Goal: Book appointment/travel/reservation

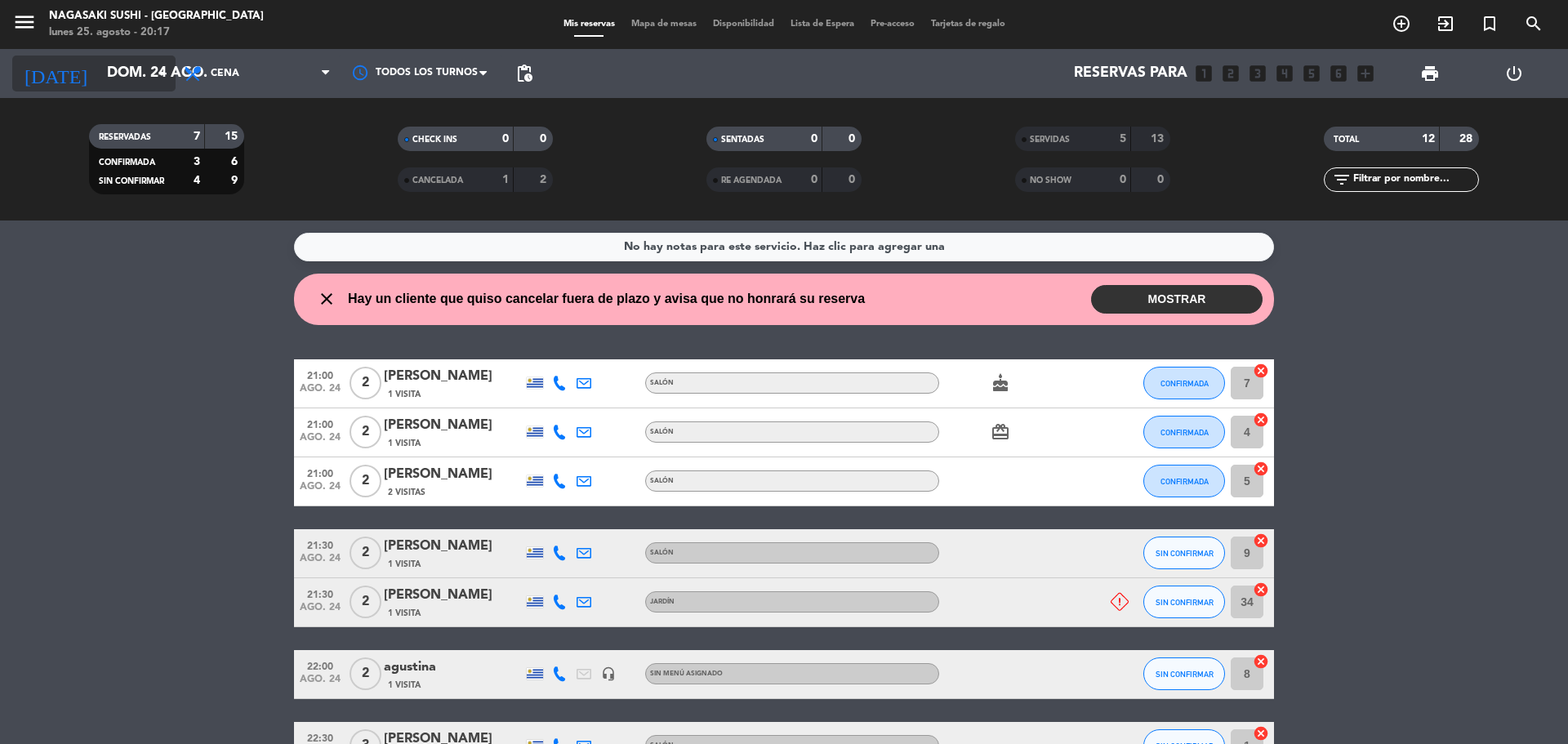
scroll to position [108, 0]
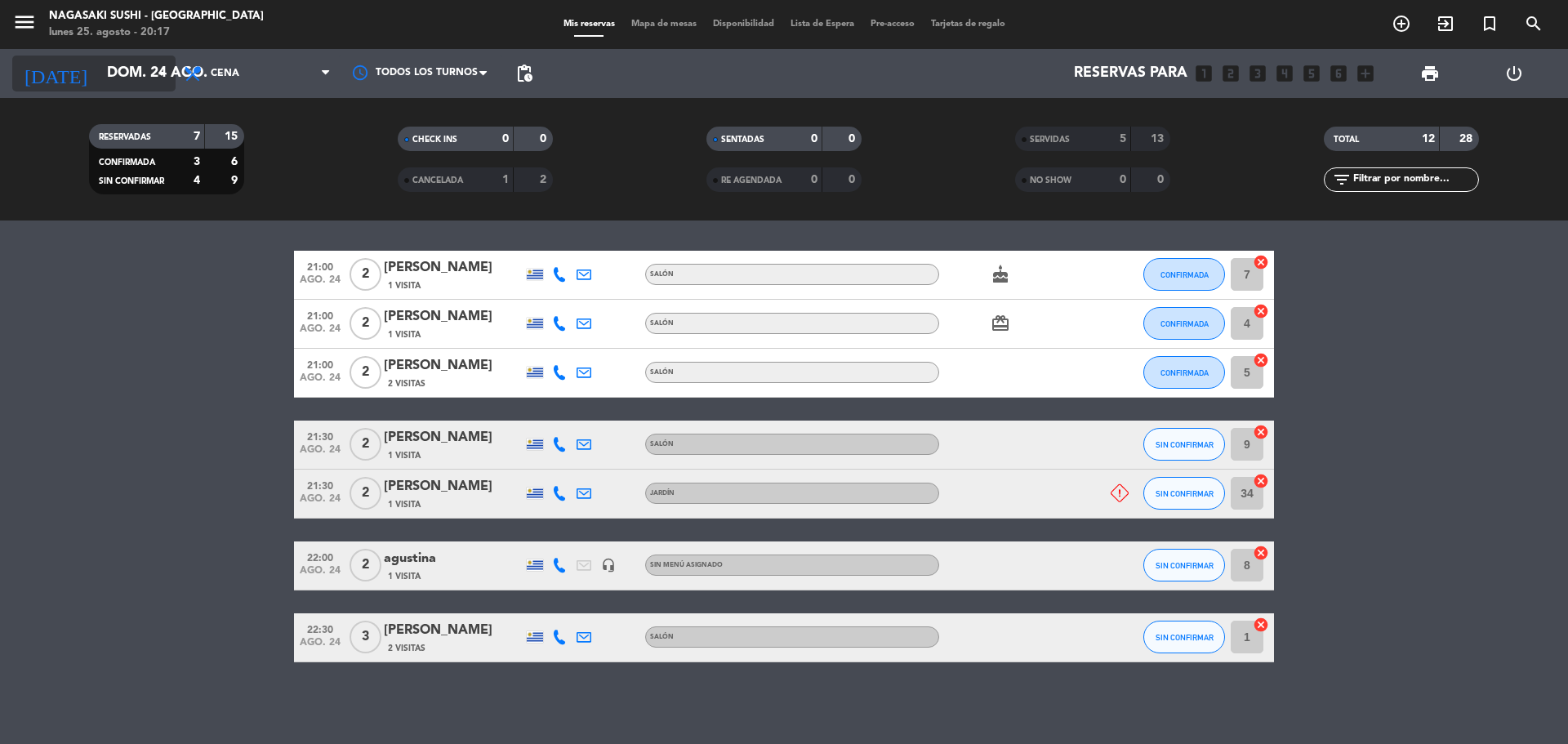
click at [148, 62] on input "dom. 24 ago." at bounding box center [194, 74] width 190 height 33
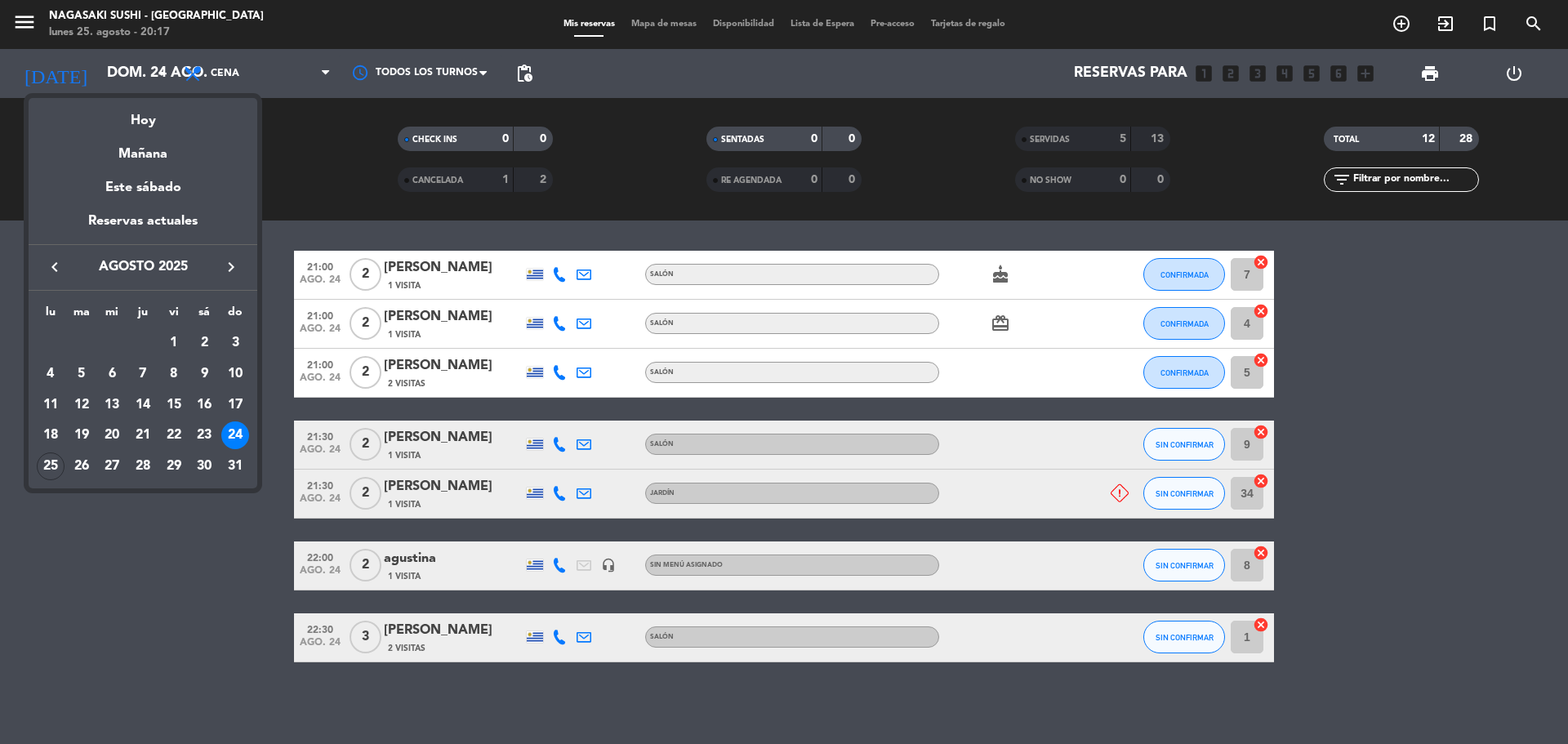
click at [297, 146] on div at bounding box center [784, 372] width 1568 height 744
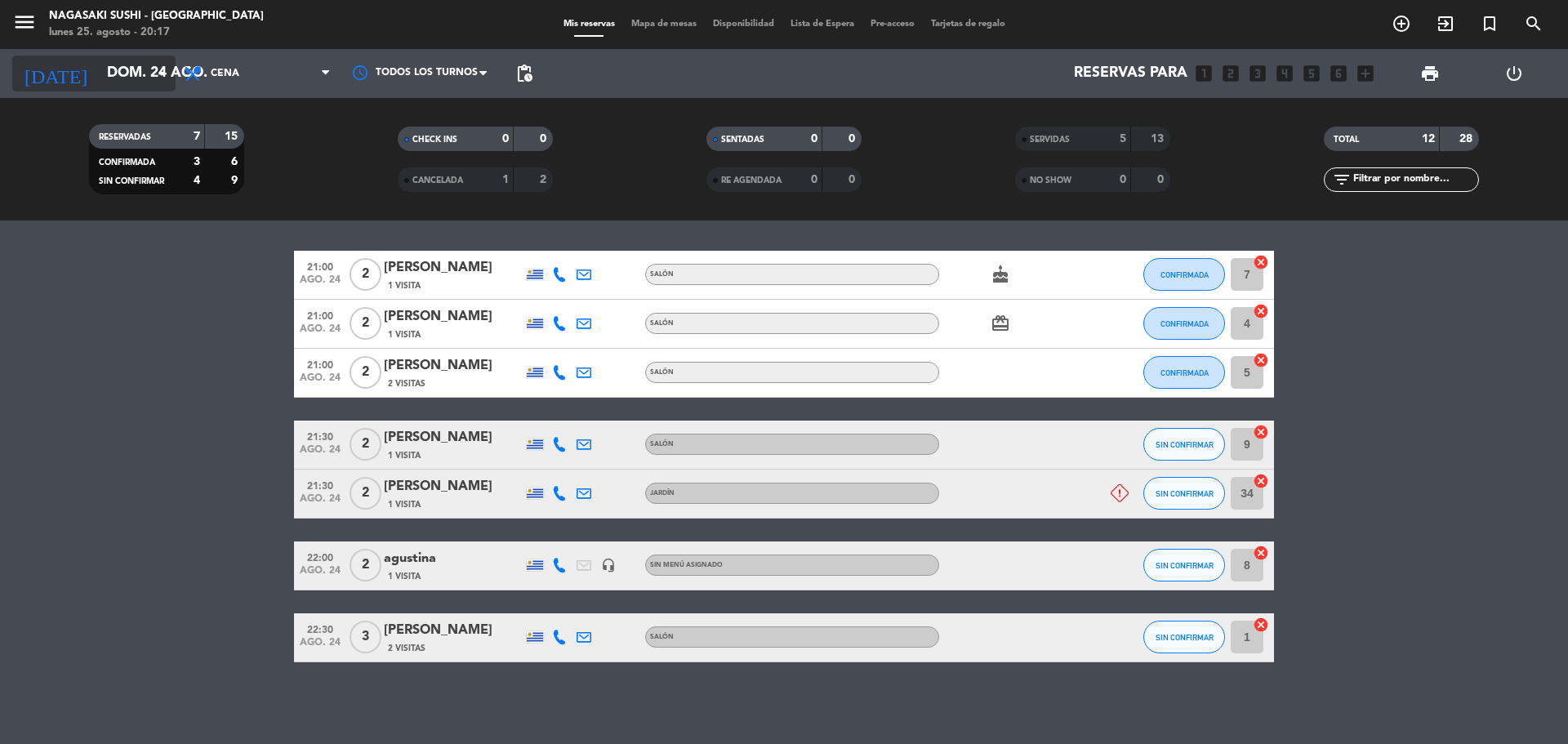
click at [139, 69] on input "dom. 24 ago." at bounding box center [194, 74] width 190 height 33
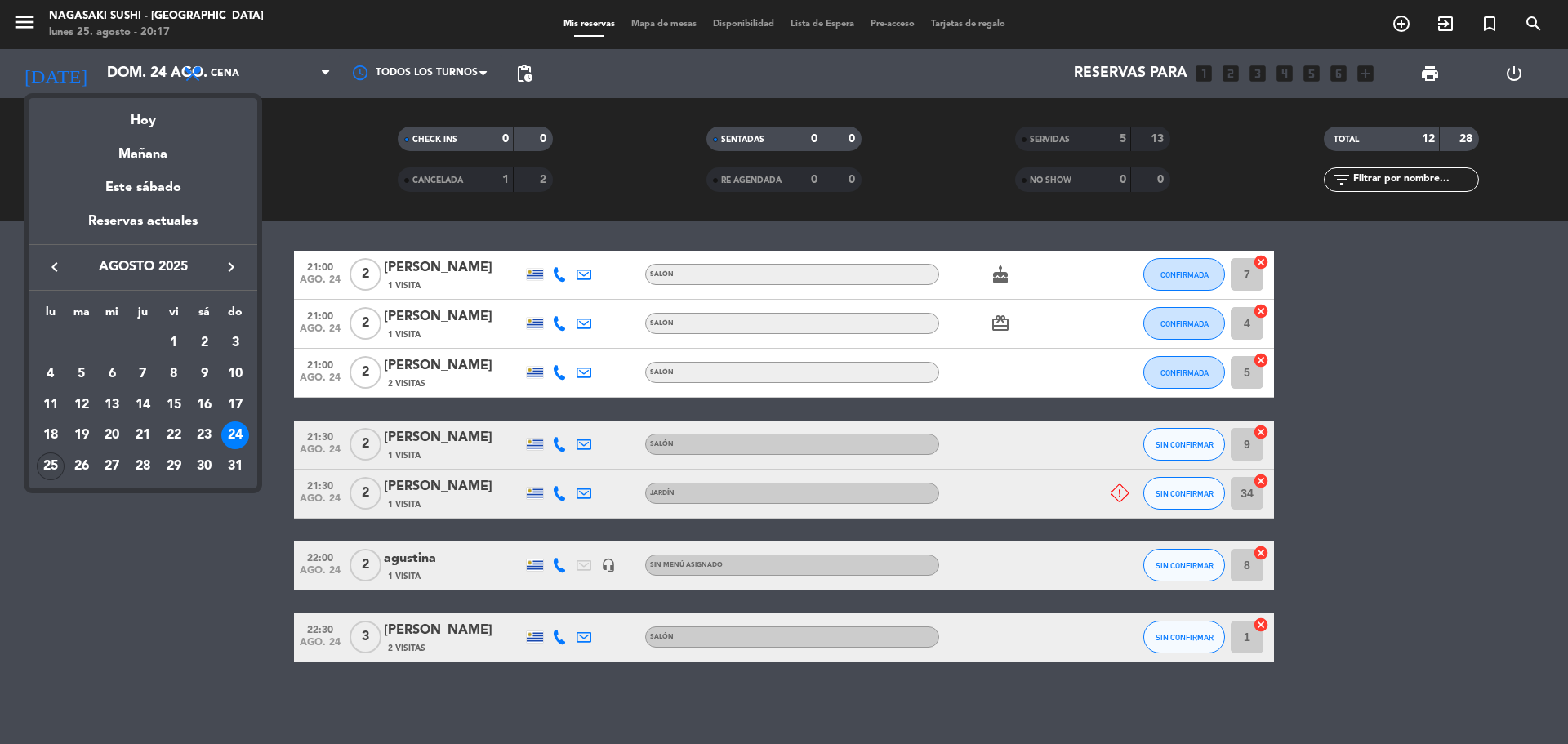
click at [52, 464] on div "25" at bounding box center [50, 466] width 28 height 28
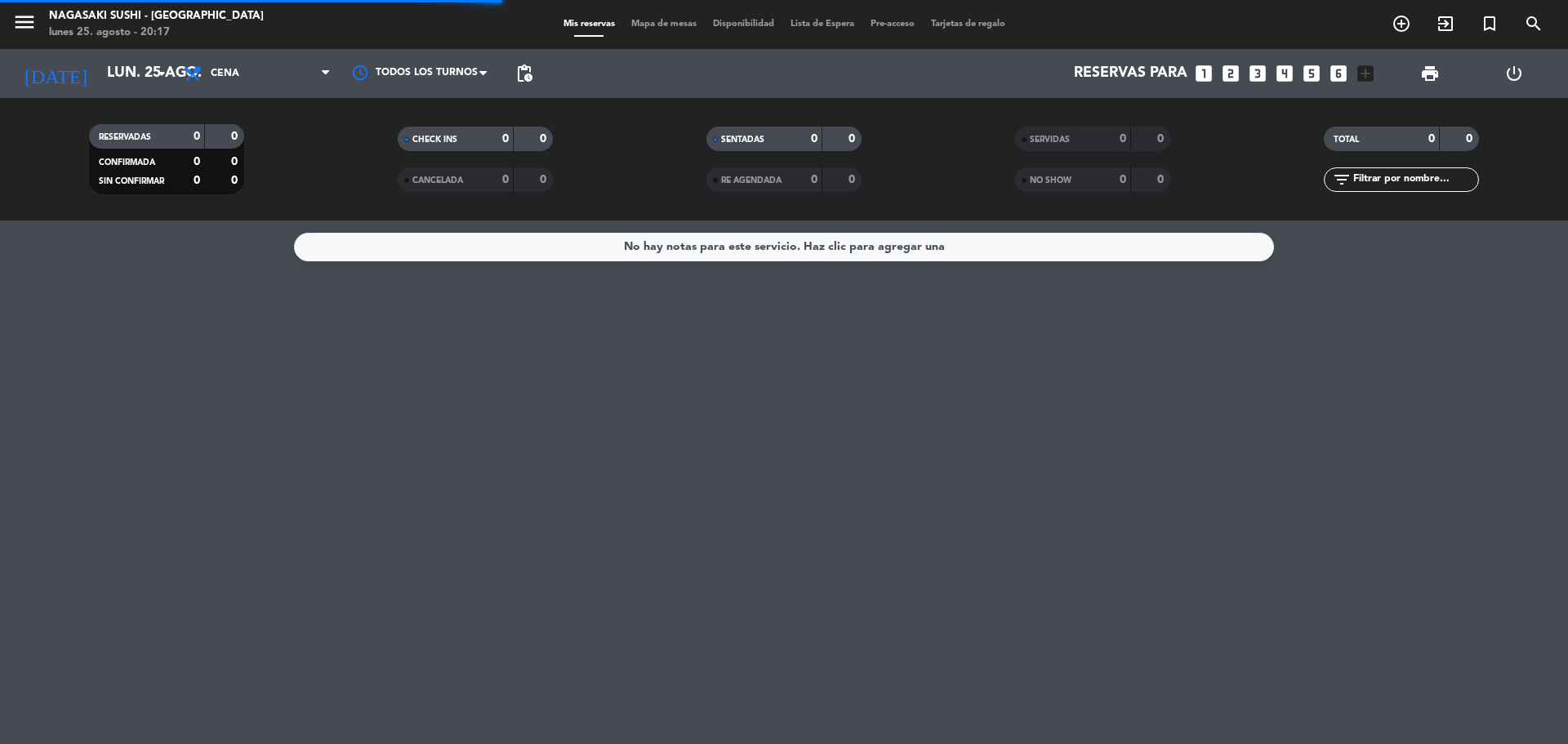
scroll to position [0, 0]
click at [146, 67] on input "lun. 25 ago." at bounding box center [194, 74] width 190 height 33
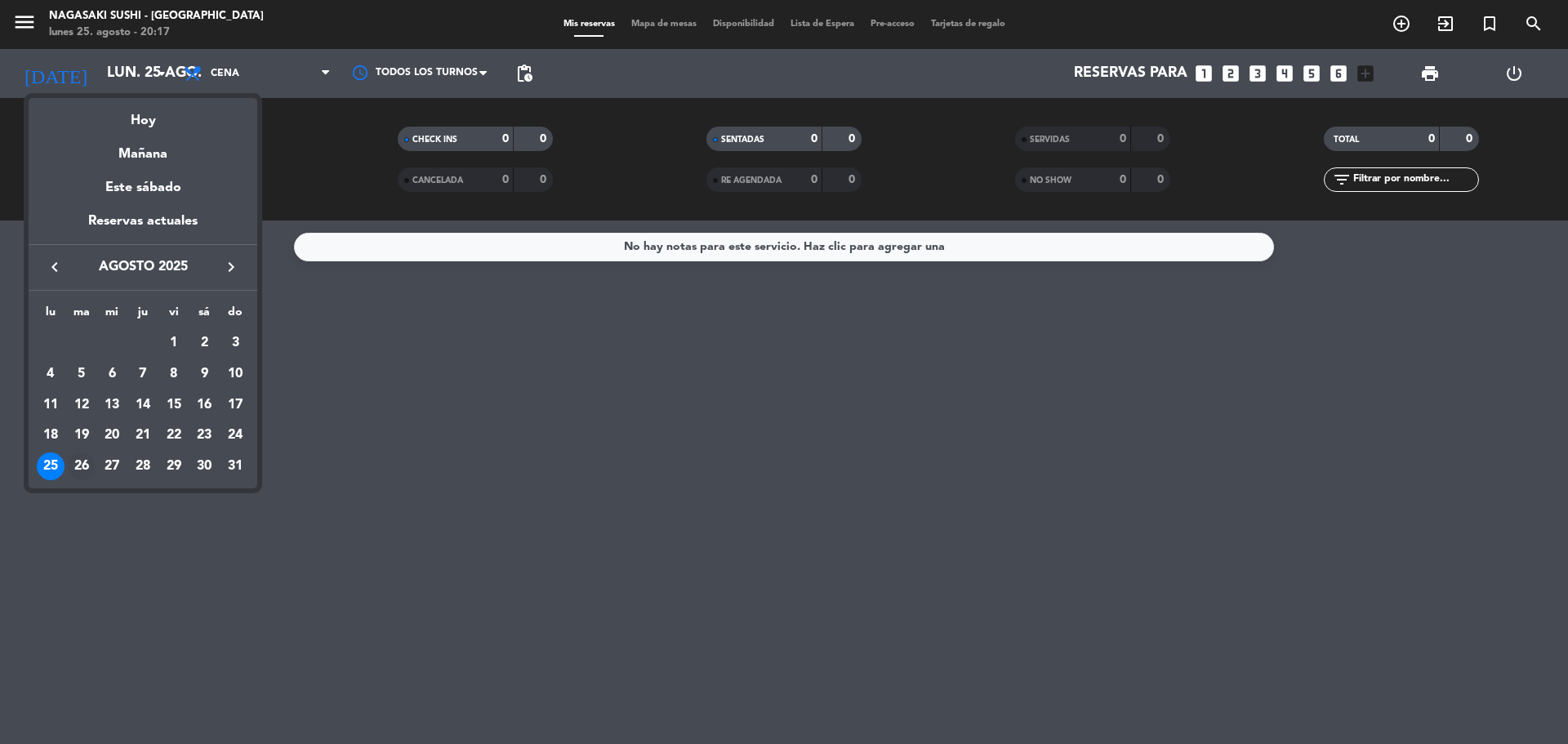
click at [83, 466] on div "26" at bounding box center [81, 466] width 28 height 28
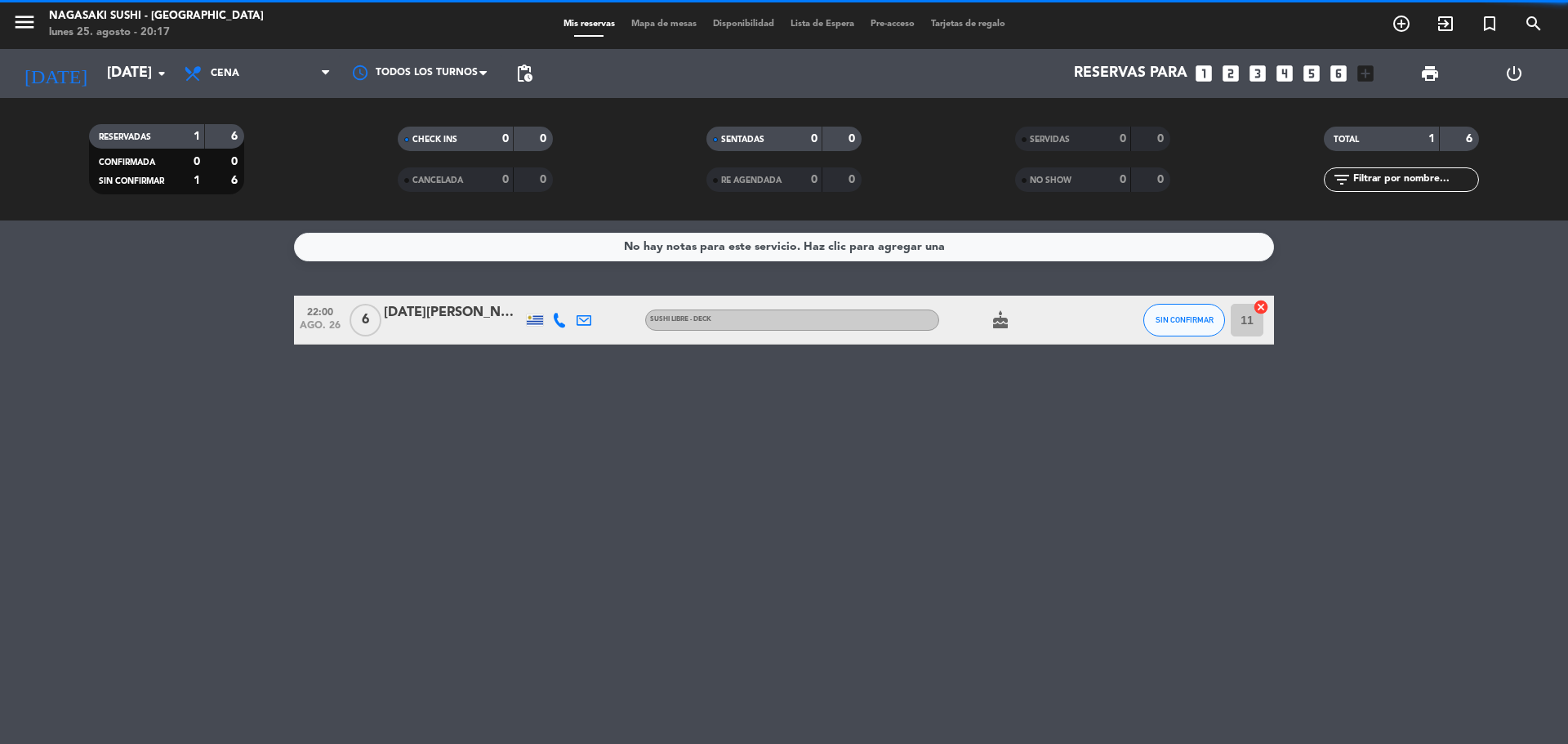
click at [83, 466] on div "No hay notas para este servicio. Haz clic para agregar una 22:00 [DATE] 6 [DATE…" at bounding box center [784, 482] width 1568 height 524
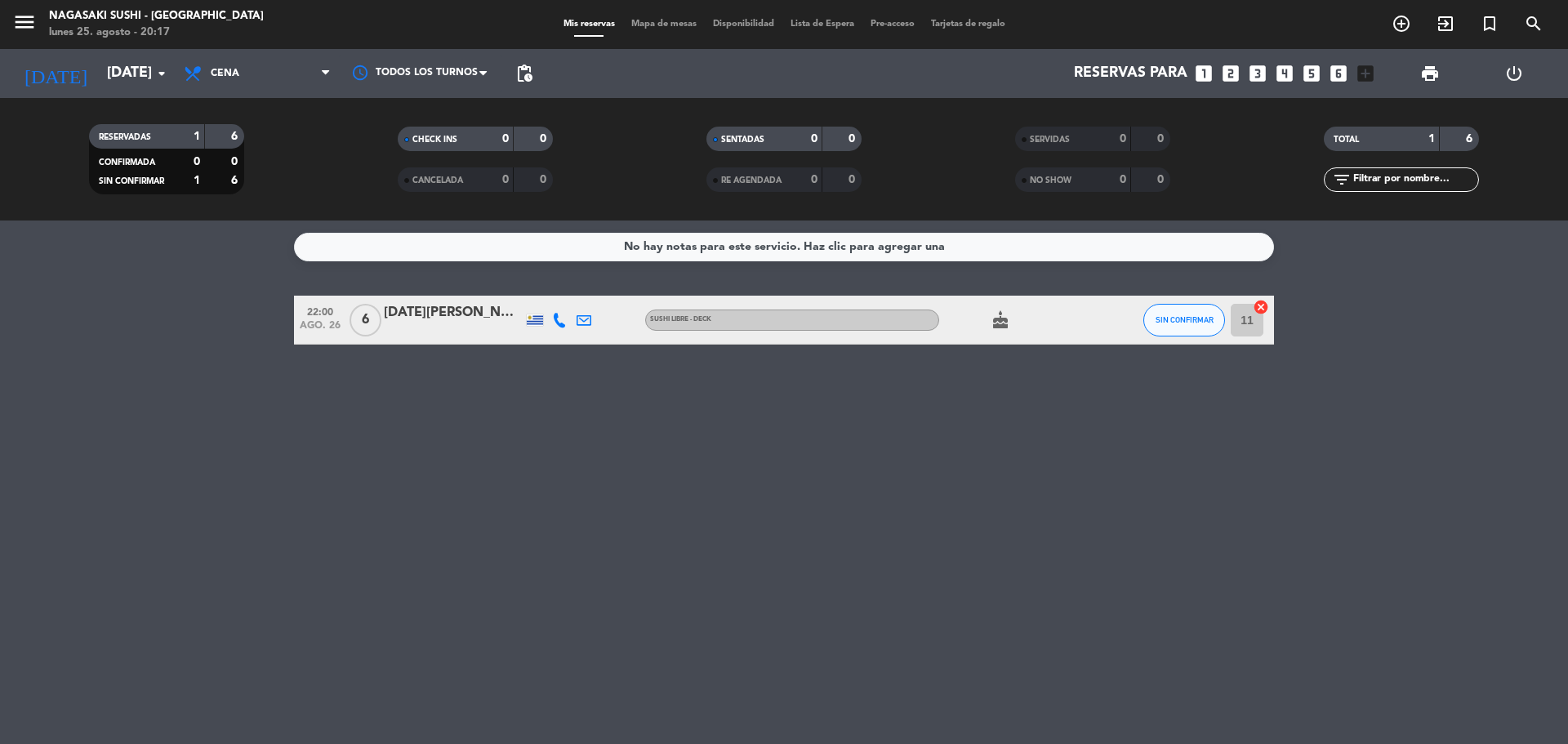
click at [83, 466] on div "No hay notas para este servicio. Haz clic para agregar una 22:00 [DATE] 6 [DATE…" at bounding box center [784, 482] width 1568 height 524
click at [140, 78] on input "[DATE]" at bounding box center [194, 74] width 190 height 33
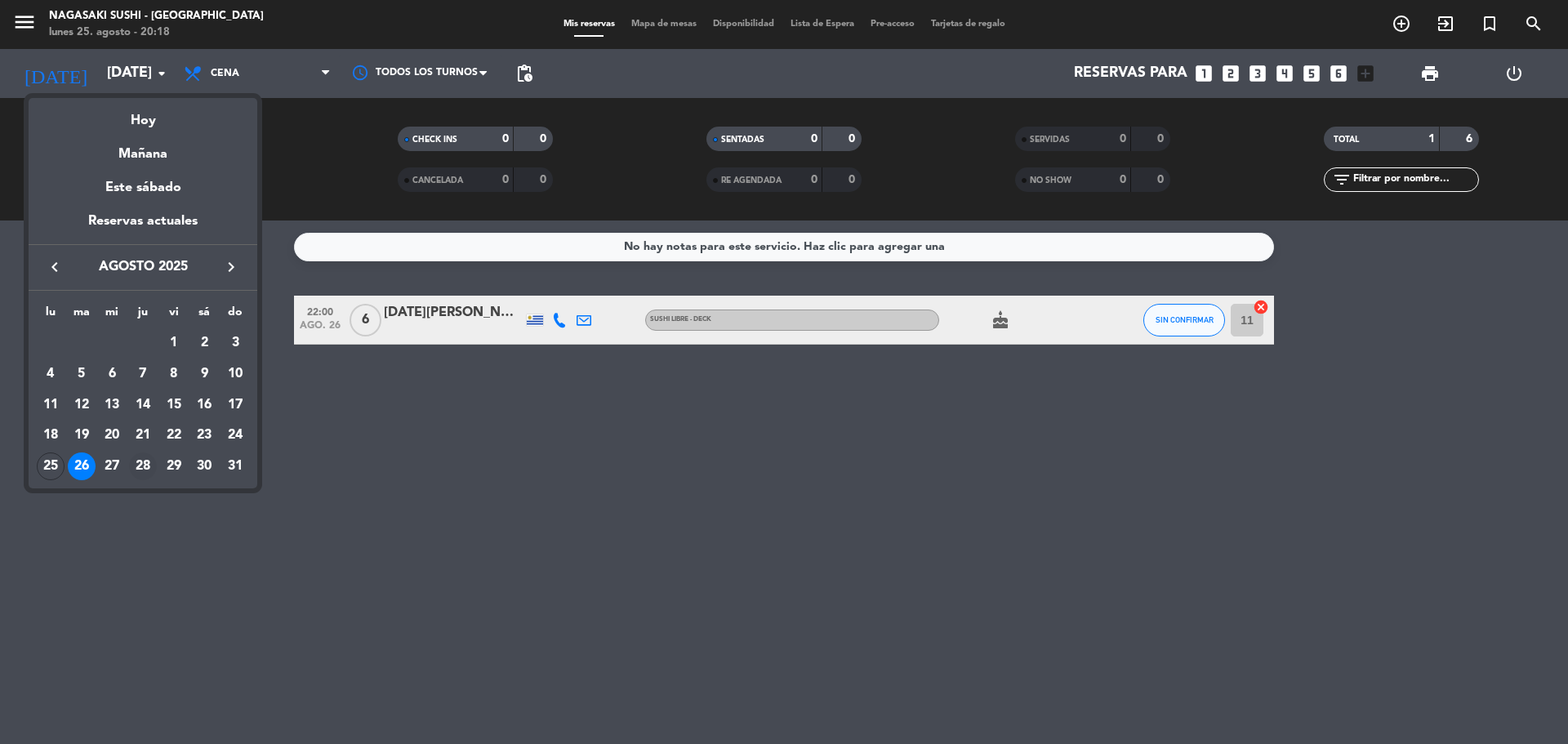
click at [142, 463] on div "28" at bounding box center [143, 466] width 28 height 28
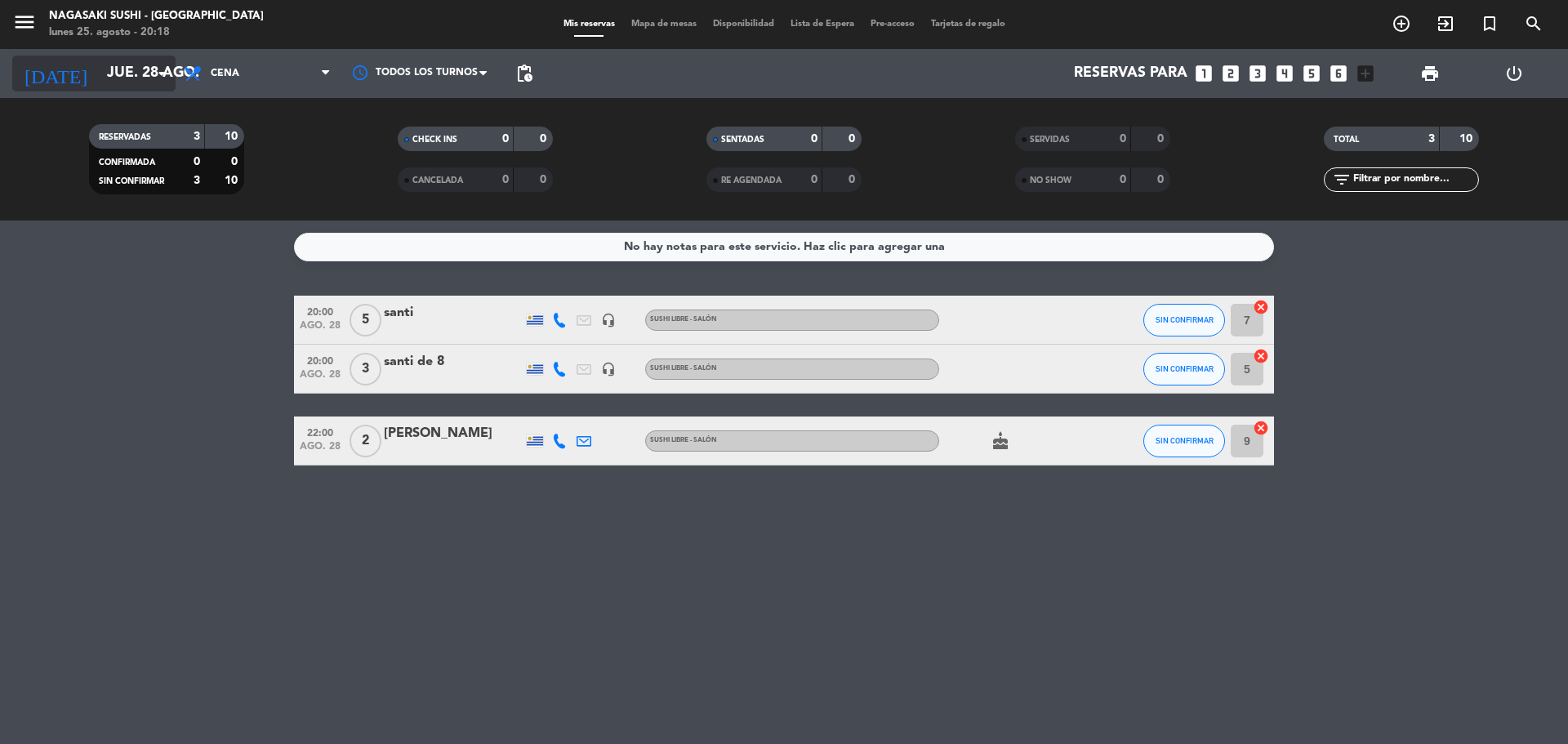
click at [111, 82] on input "jue. 28 ago." at bounding box center [194, 74] width 190 height 33
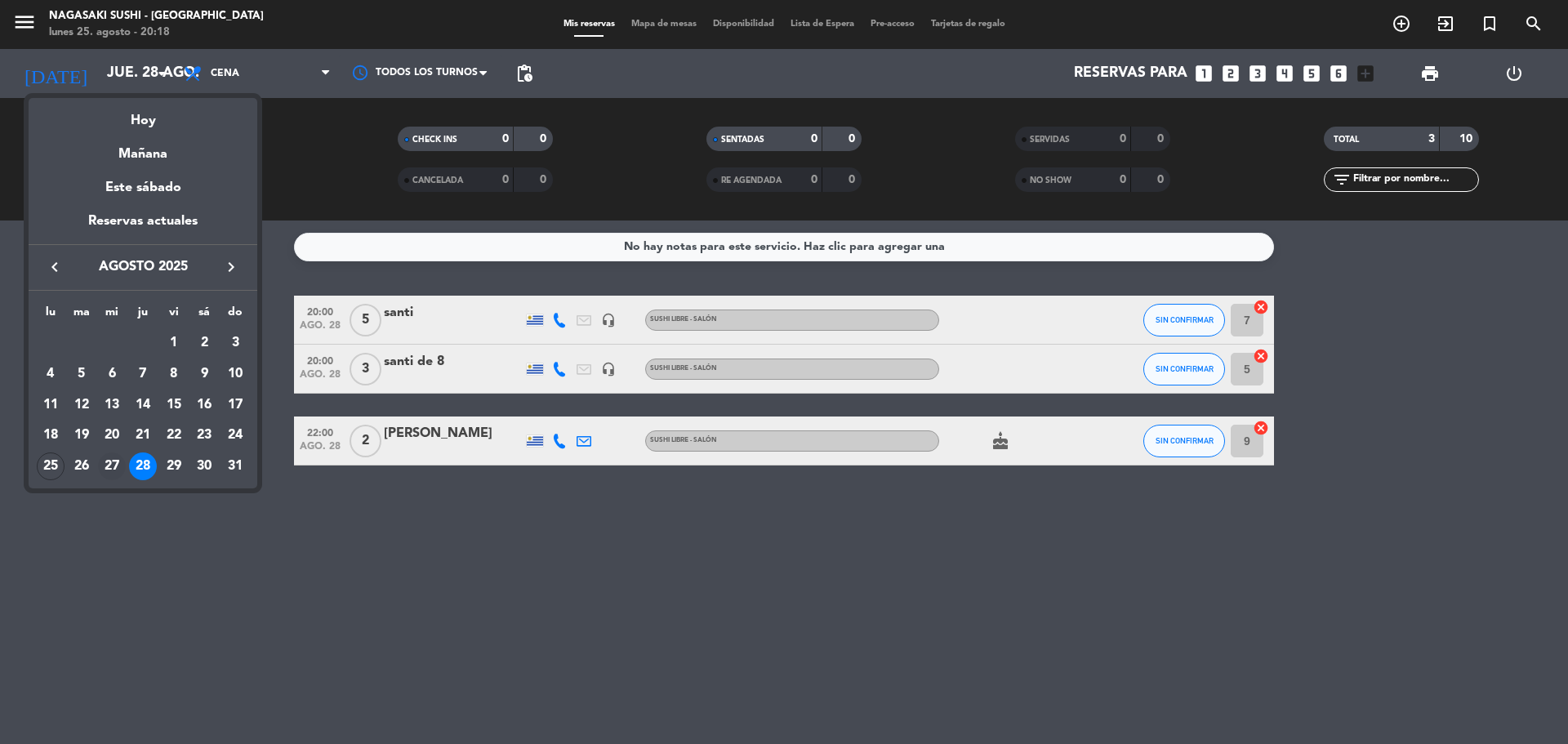
click at [107, 461] on div "27" at bounding box center [112, 466] width 28 height 28
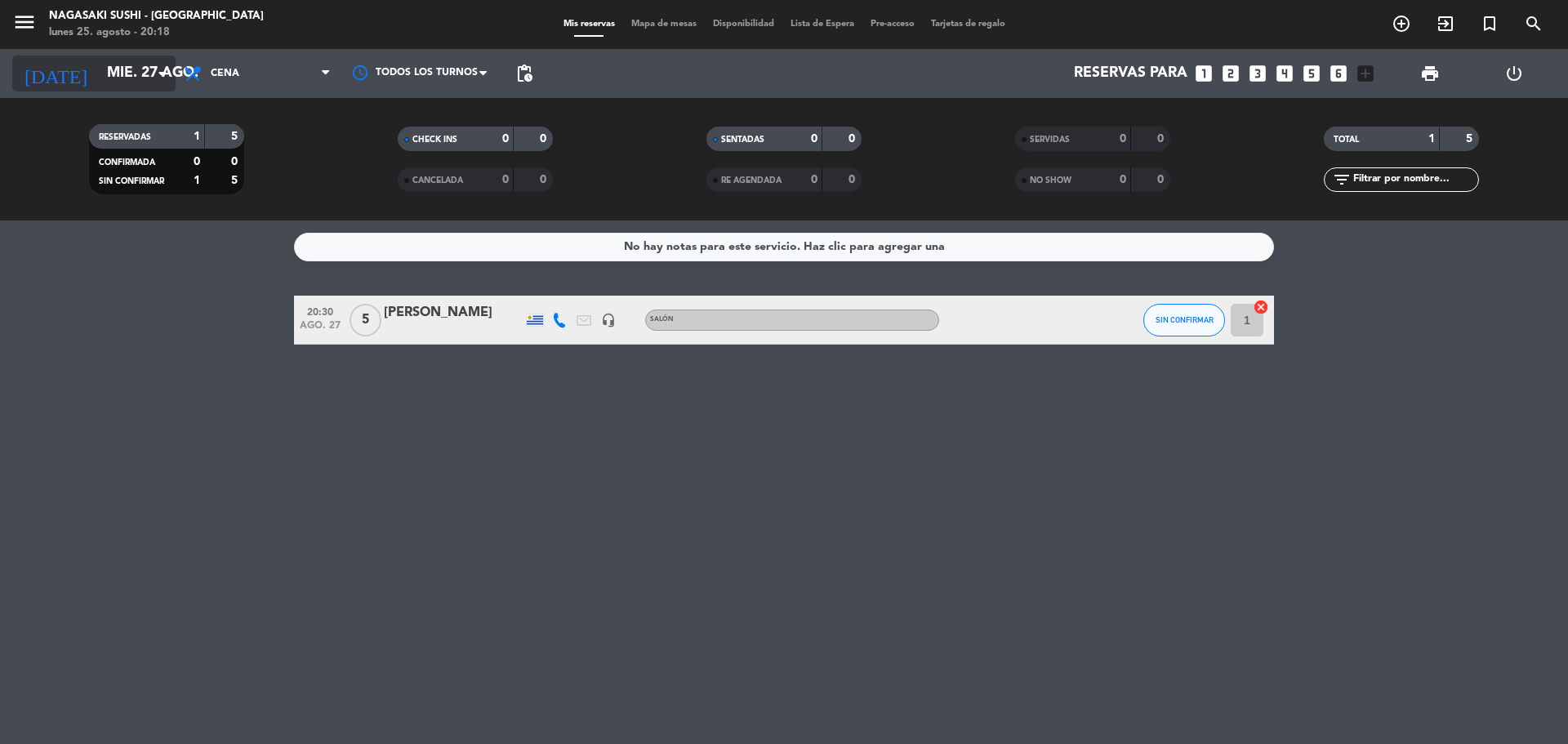
click at [136, 66] on input "mié. 27 ago." at bounding box center [194, 74] width 190 height 33
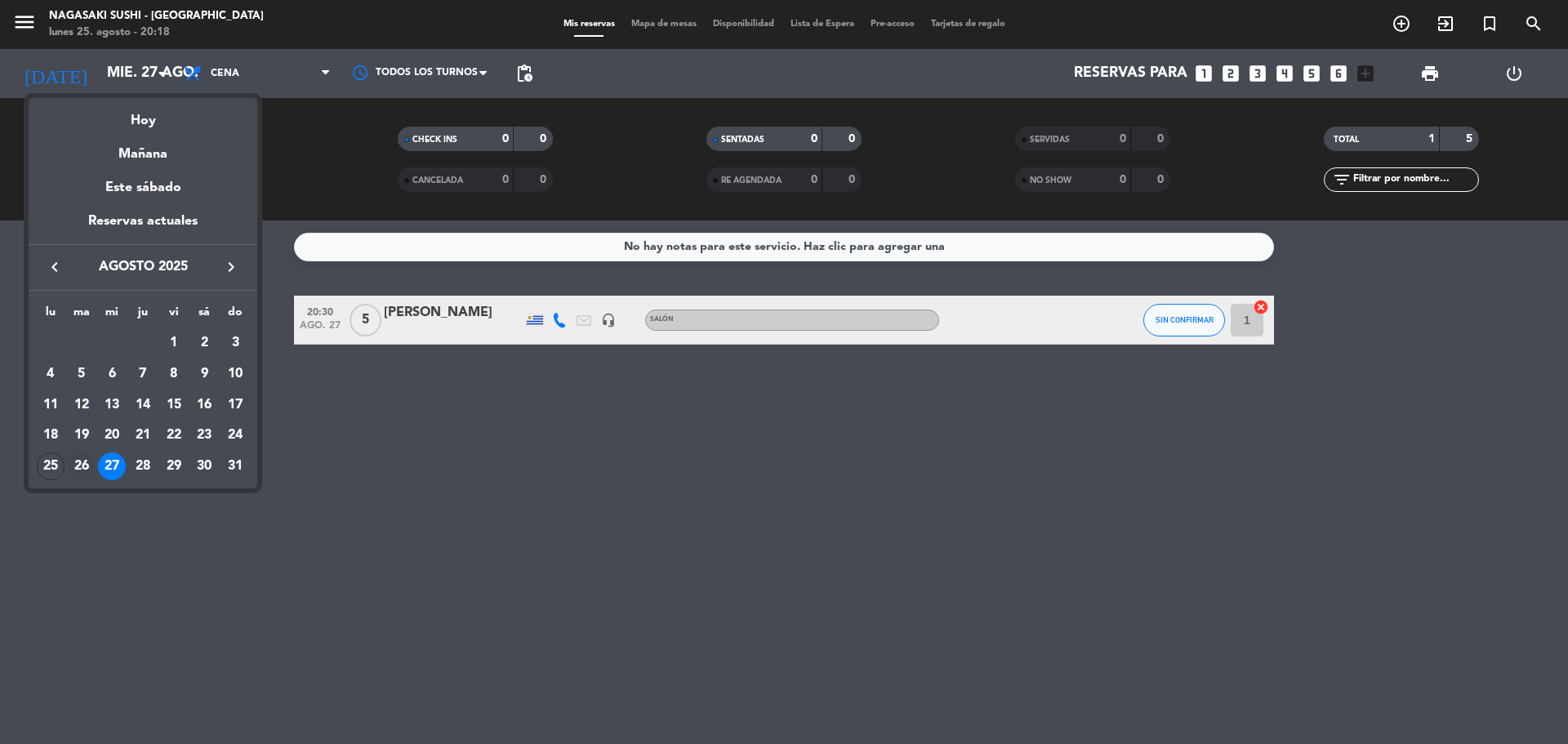
click at [86, 466] on div "26" at bounding box center [81, 466] width 28 height 28
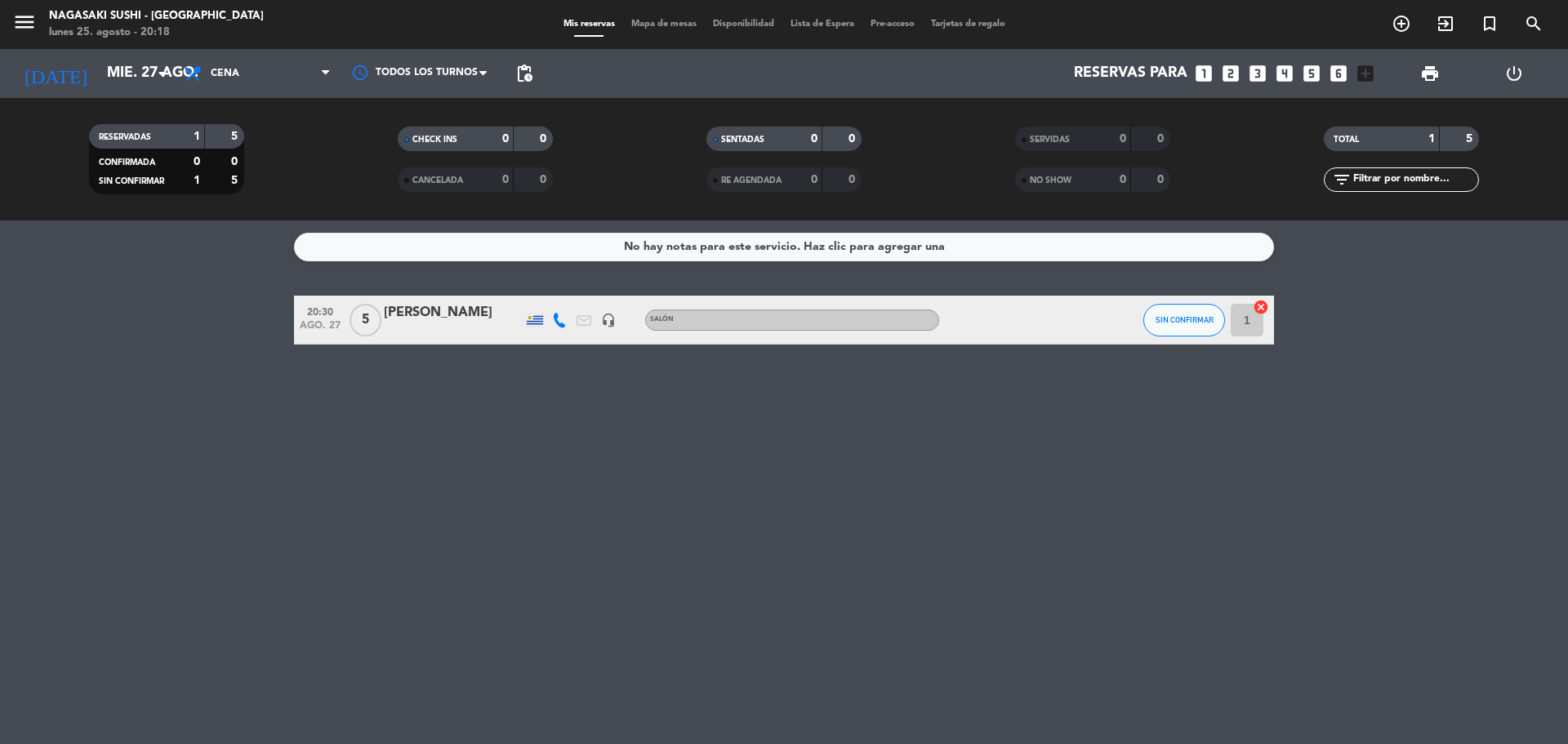
type input "[DATE]"
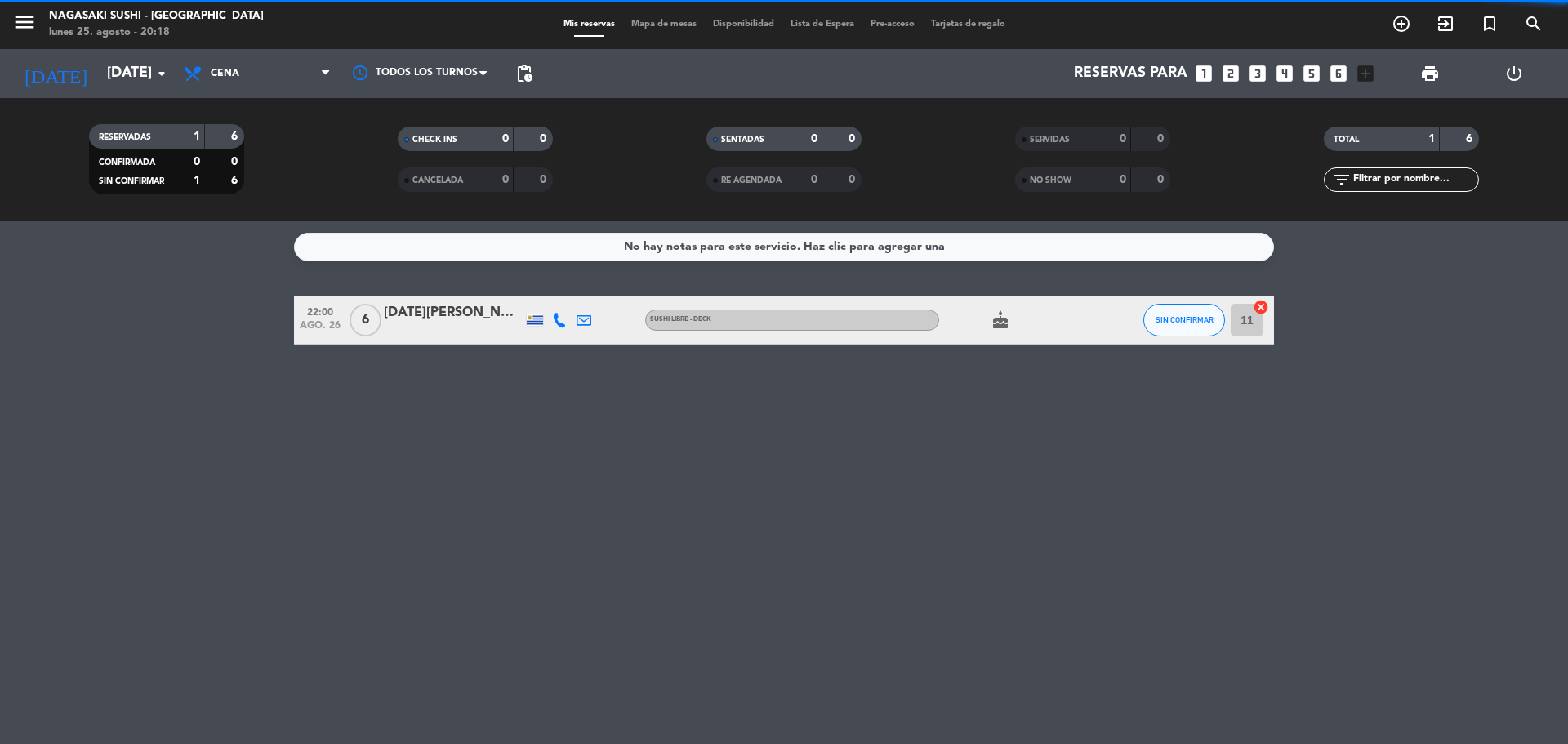
click at [86, 466] on div "No hay notas para este servicio. Haz clic para agregar una 22:00 [DATE] 6 [DATE…" at bounding box center [784, 482] width 1568 height 524
